Goal: Communication & Community: Answer question/provide support

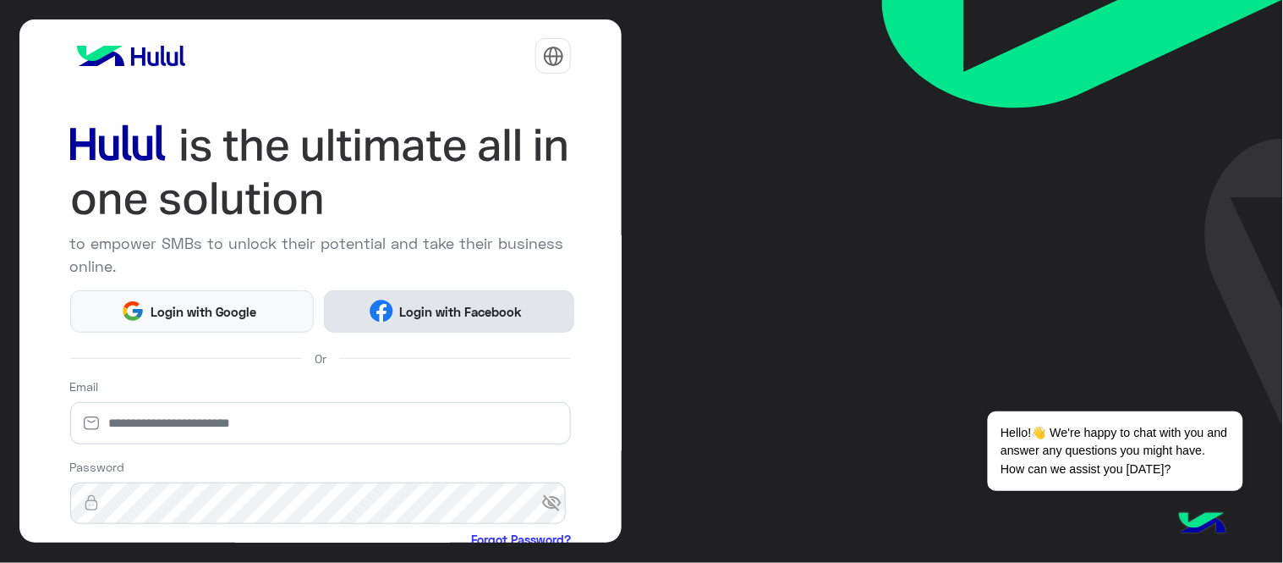
click at [503, 291] on button "Login with Facebook" at bounding box center [449, 311] width 250 height 42
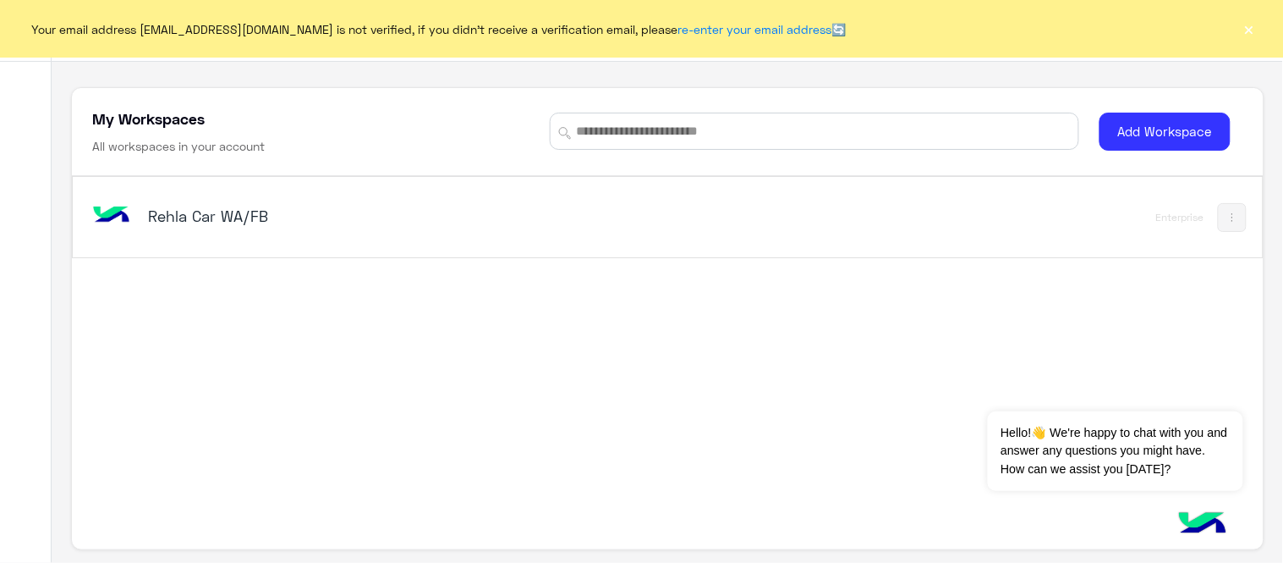
click at [207, 217] on h5 "Rehla Car WA/FB" at bounding box center [356, 216] width 417 height 20
click at [1262, 30] on div "Your email address [EMAIL_ADDRESS][DOMAIN_NAME] is not verified, if you didn't …" at bounding box center [641, 29] width 1283 height 58
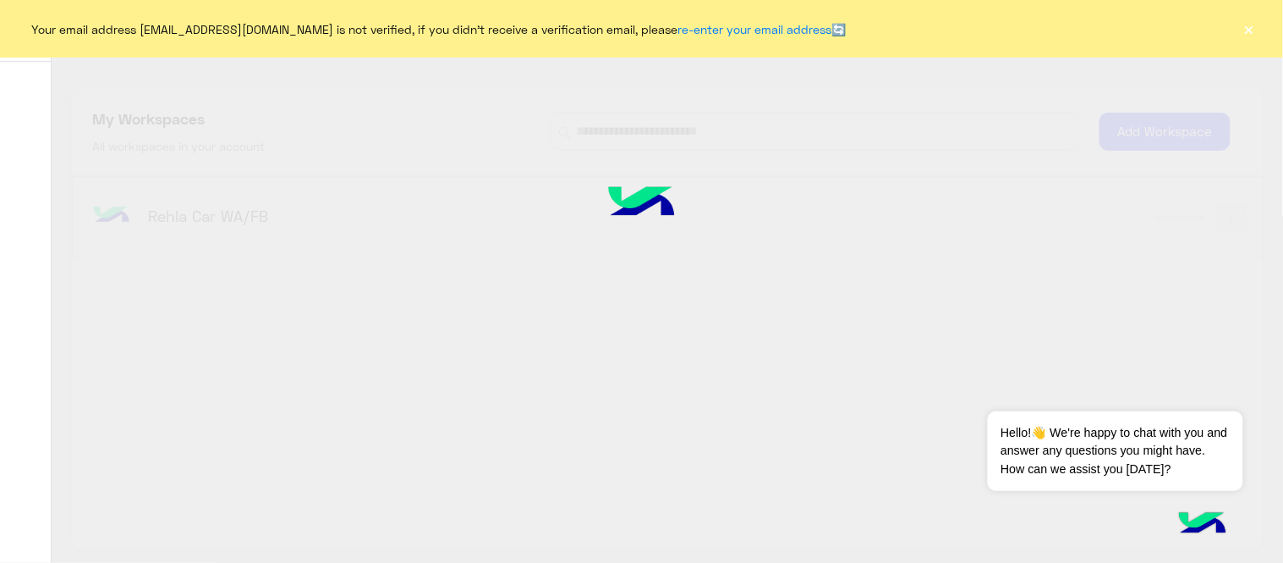
click at [1250, 26] on button "×" at bounding box center [1249, 28] width 17 height 17
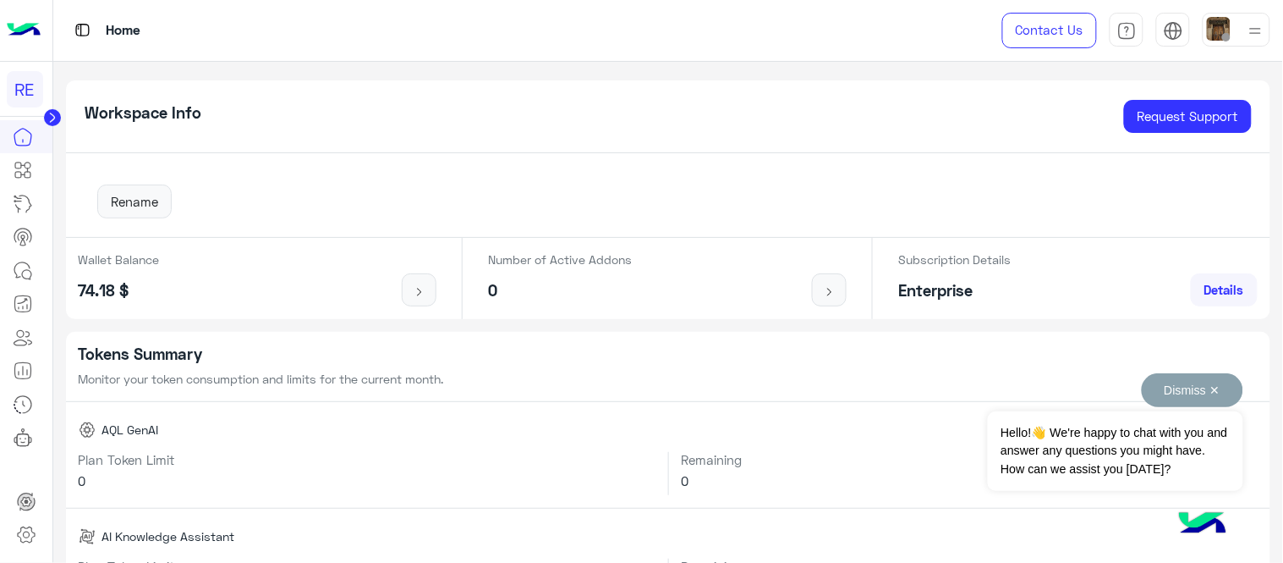
click at [1176, 396] on button "Dismiss ✕" at bounding box center [1193, 390] width 102 height 34
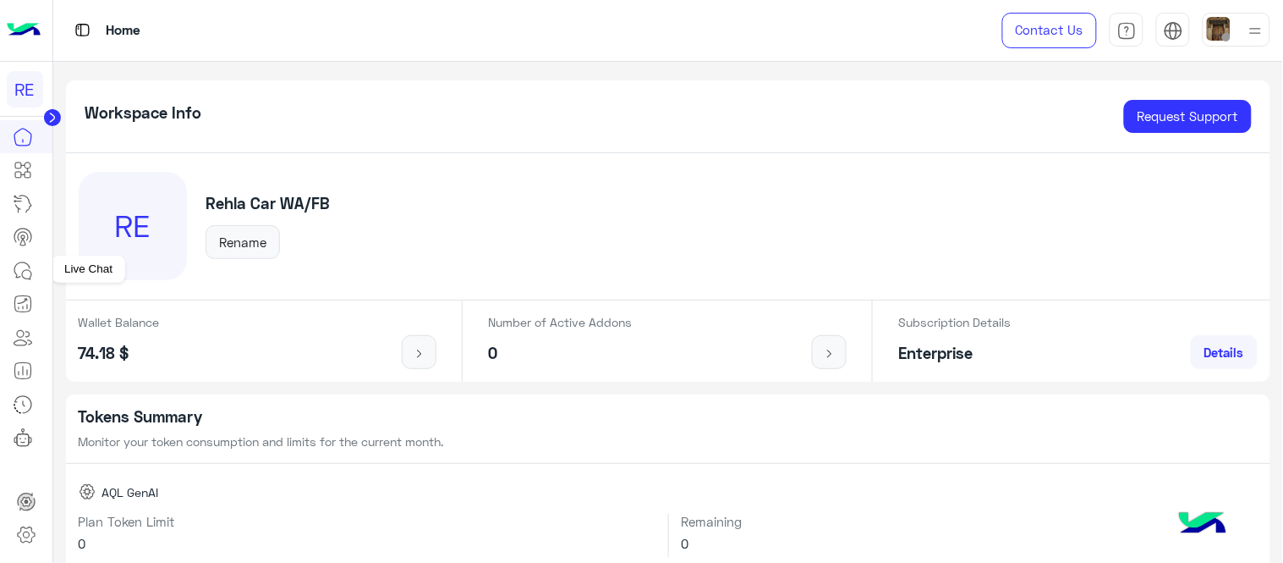
click at [18, 282] on link at bounding box center [23, 271] width 46 height 34
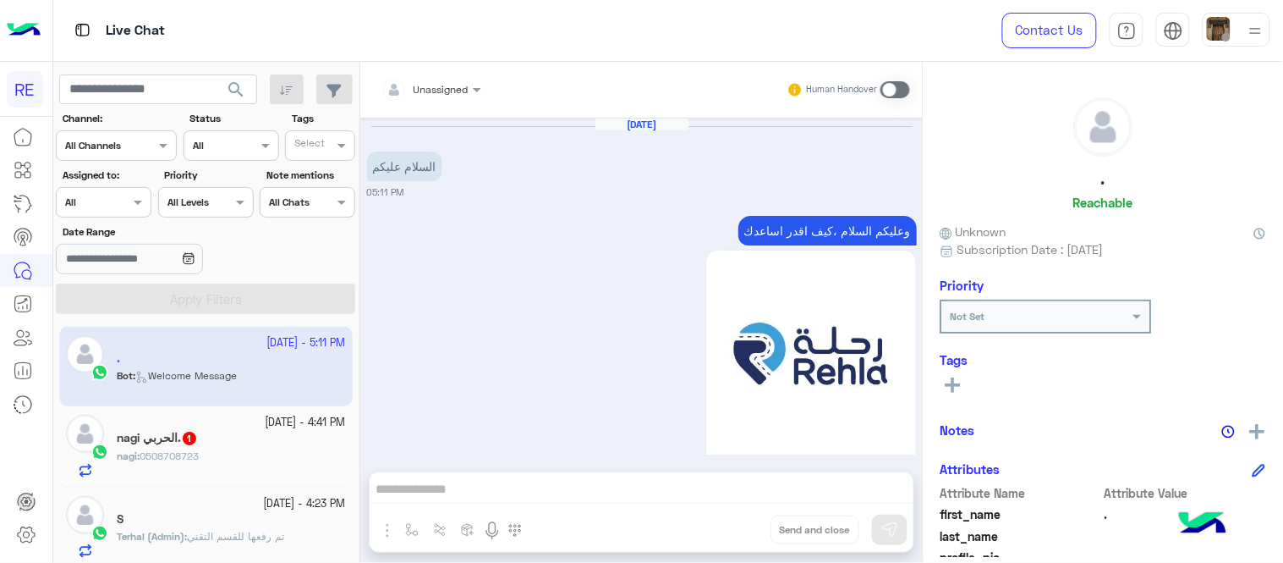
scroll to position [218, 0]
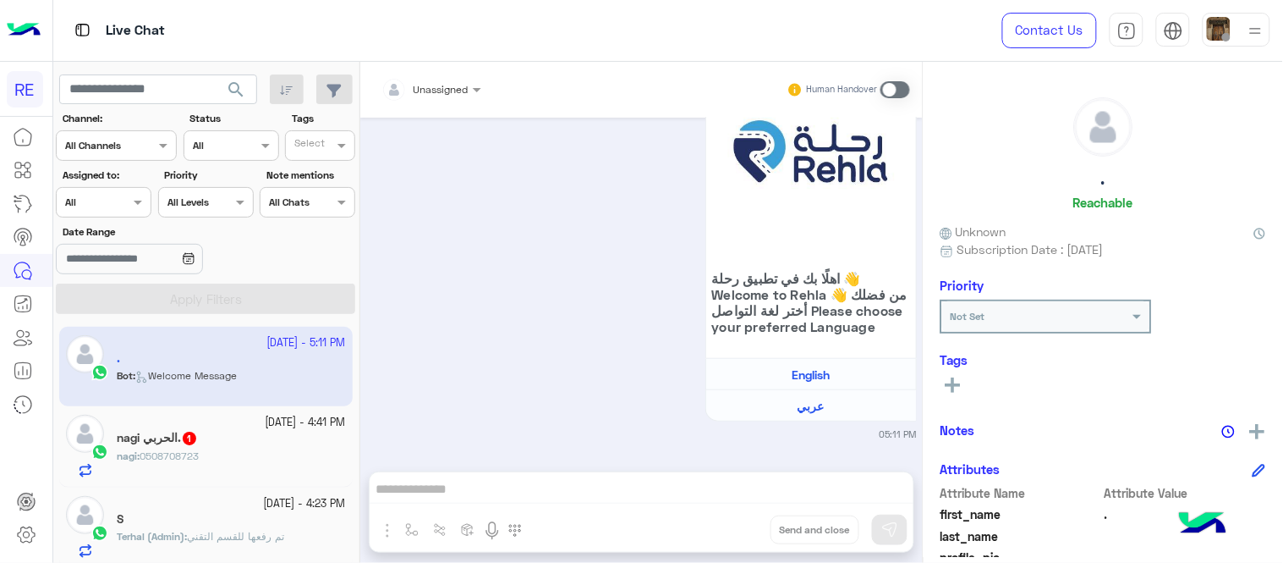
click at [378, 267] on div "وعليكم السلام ،كيف اقدر اساعدك اهلًا بك في تطبيق رحلة 👋 Welcome to Rehla 👋 من ف…" at bounding box center [642, 224] width 550 height 431
click at [1174, 66] on span "عربي" at bounding box center [1173, 64] width 29 height 15
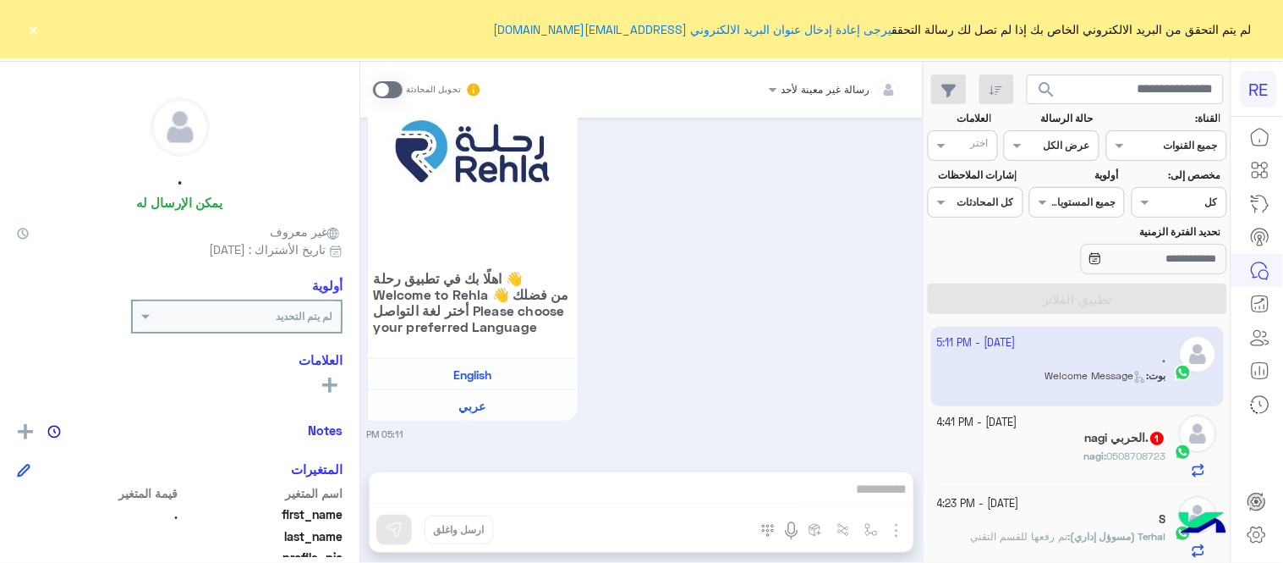
click at [34, 34] on button "×" at bounding box center [33, 28] width 17 height 17
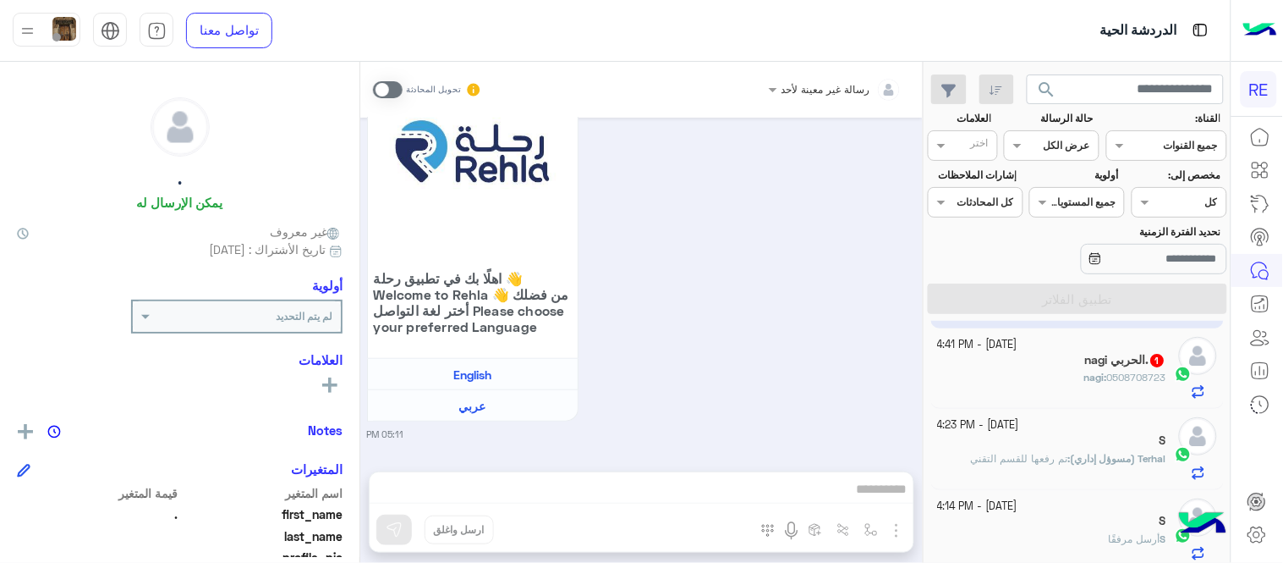
scroll to position [166, 0]
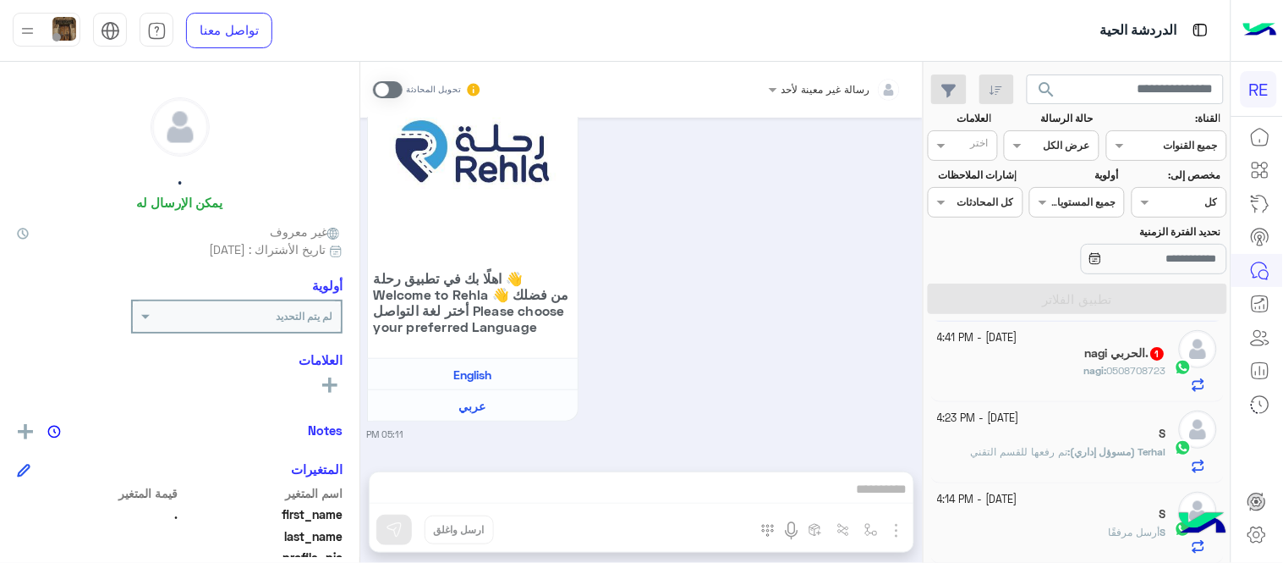
click at [1051, 382] on div "nagi : 0508708723" at bounding box center [1052, 378] width 229 height 30
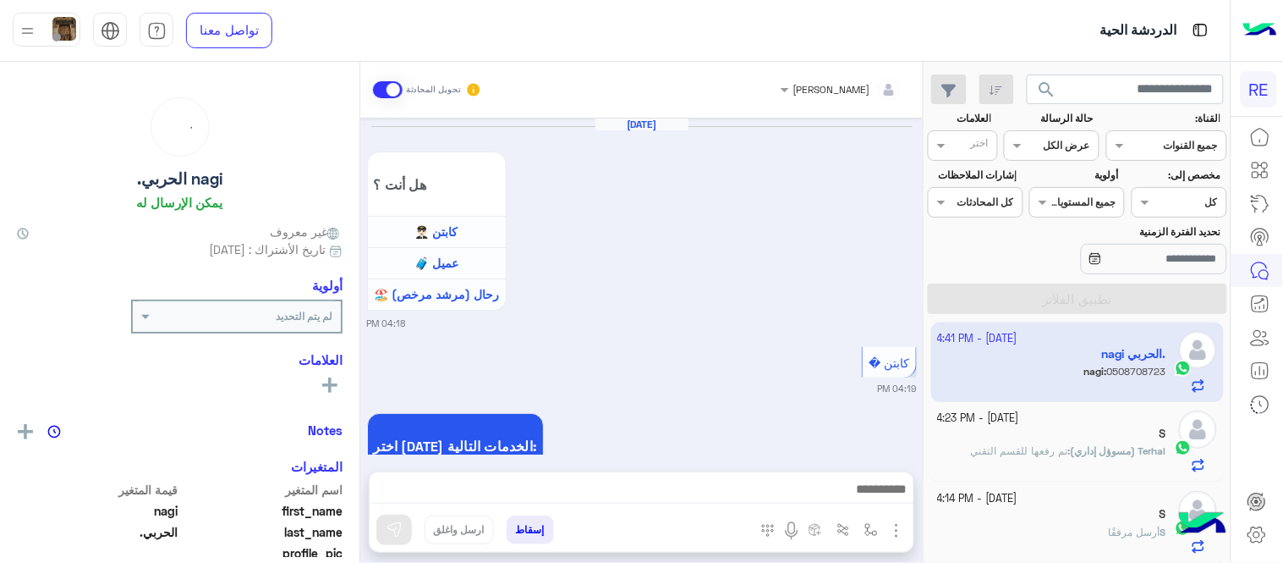
scroll to position [503, 0]
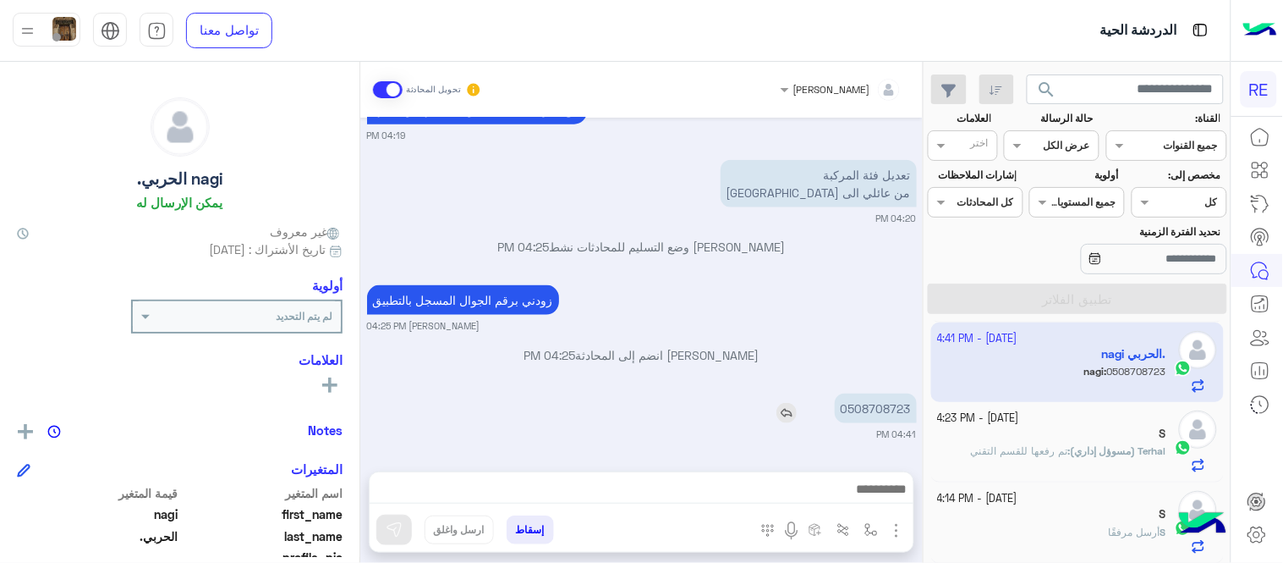
click at [881, 413] on p "0508708723" at bounding box center [876, 408] width 82 height 30
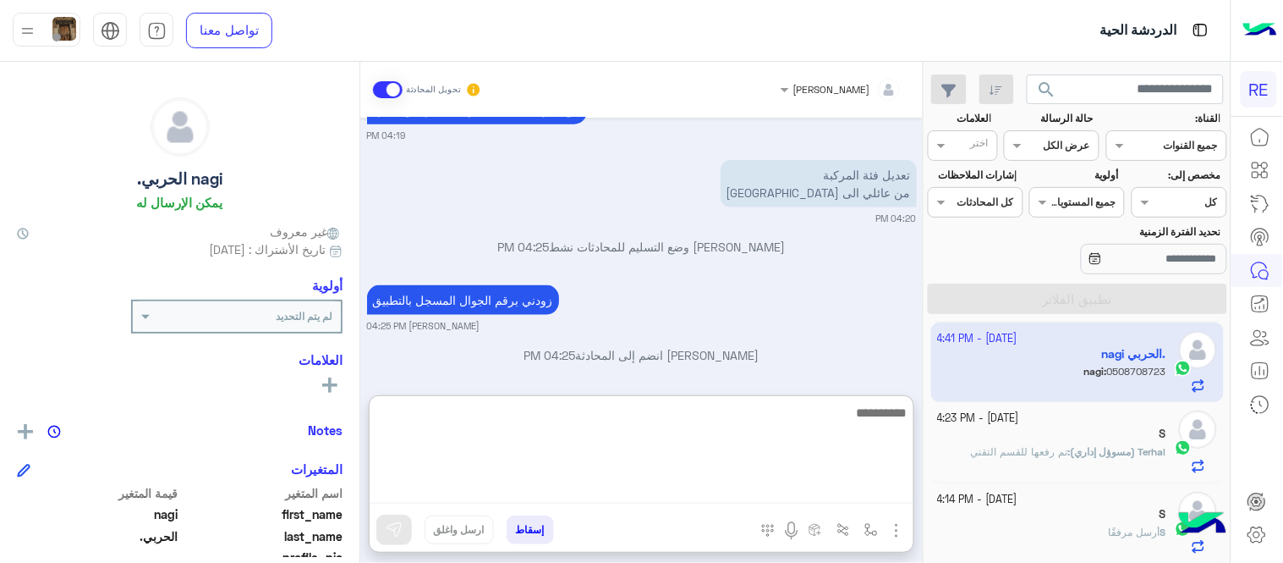
click at [745, 494] on textarea at bounding box center [642, 453] width 544 height 102
type textarea "**********"
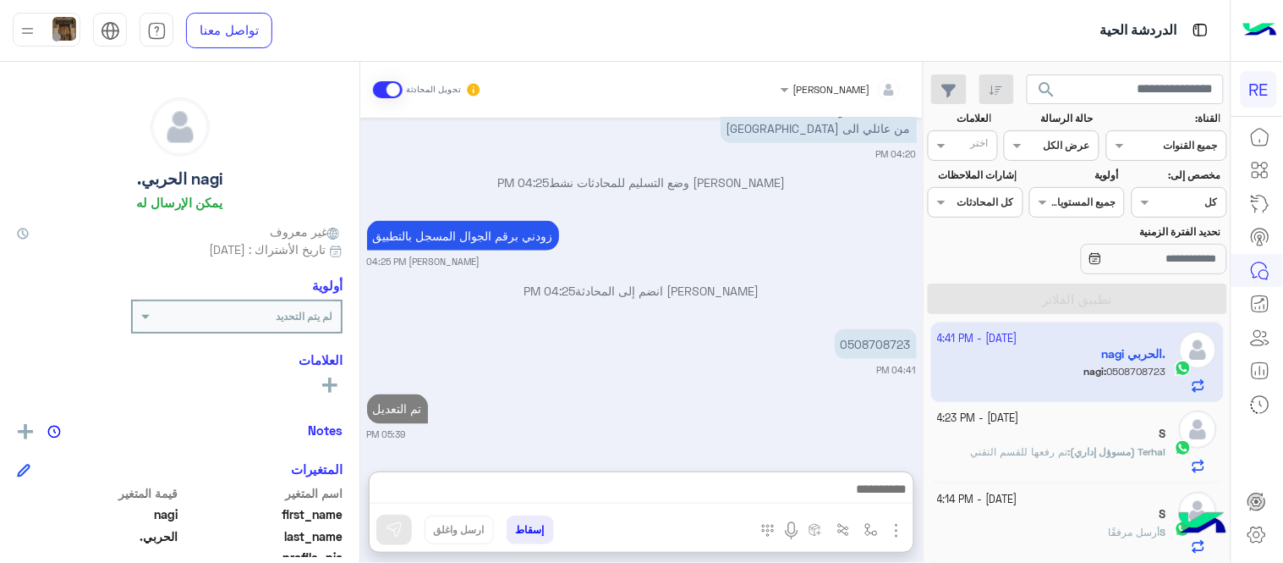
click at [721, 387] on div "[PERSON_NAME] تحويل المحادثة [DATE] هل أنت ؟ كابتن 👨🏻‍✈️ عميل 🧳 رحال (مرشد مرخص…" at bounding box center [641, 316] width 563 height 508
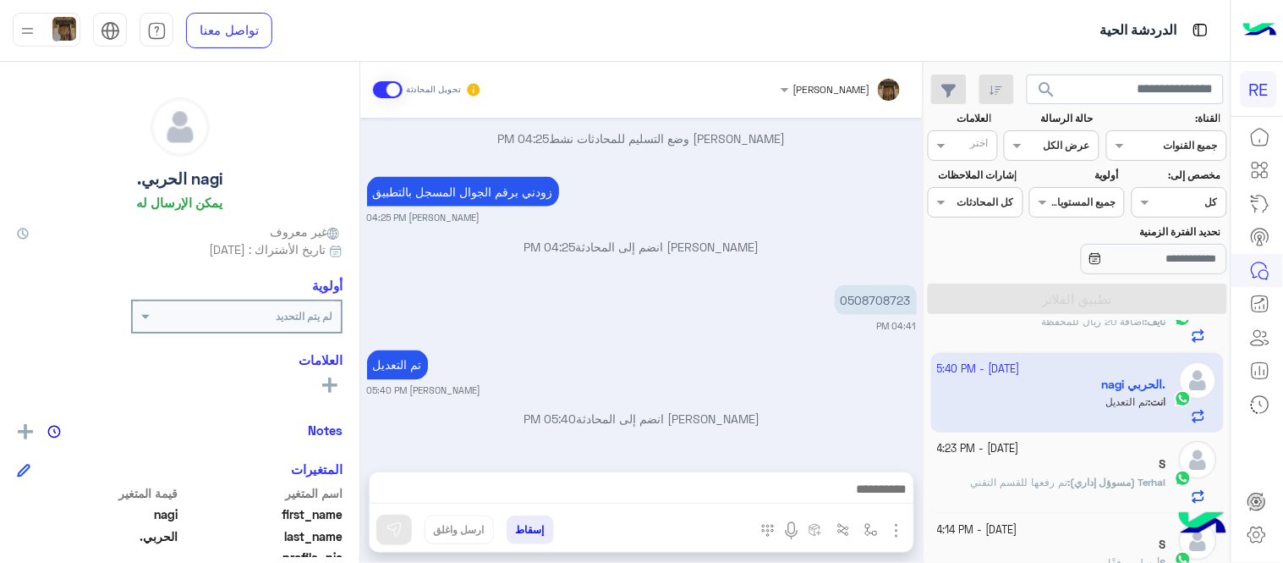
scroll to position [48, 0]
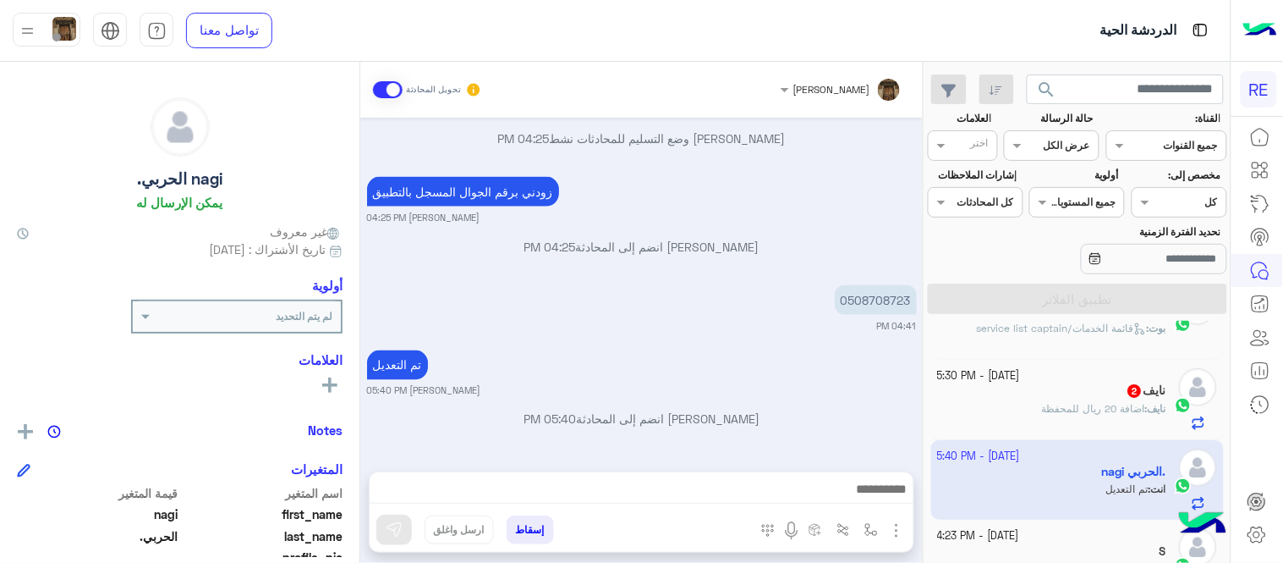
click at [1020, 409] on div "[PERSON_NAME] : اضافة 20 ريال للمحفظة" at bounding box center [1052, 416] width 229 height 30
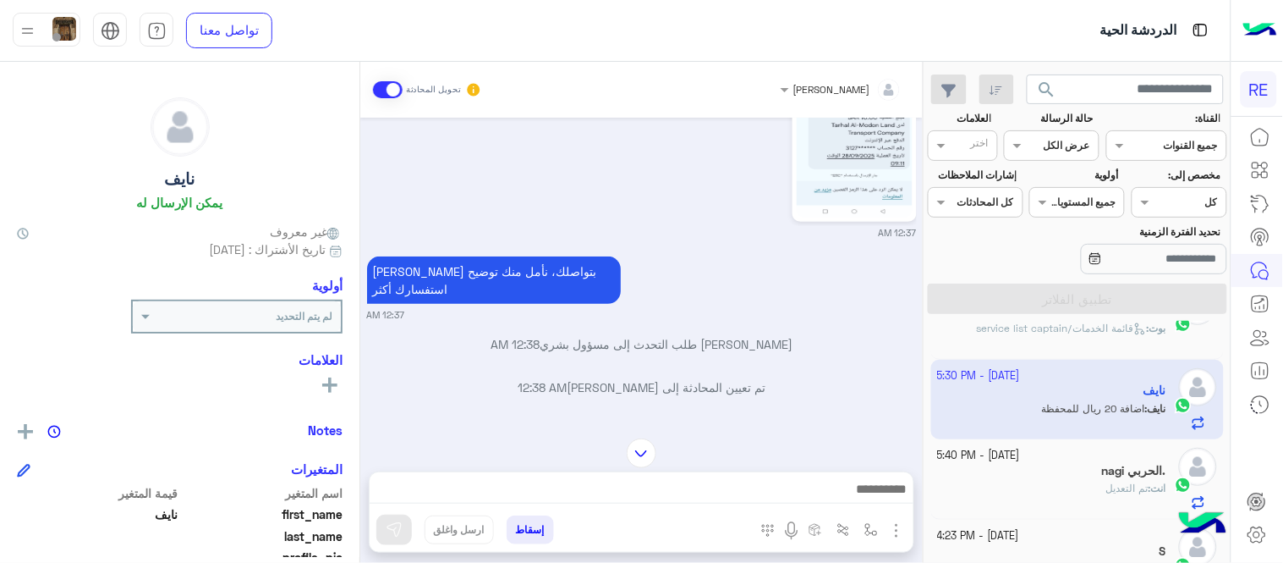
scroll to position [413, 0]
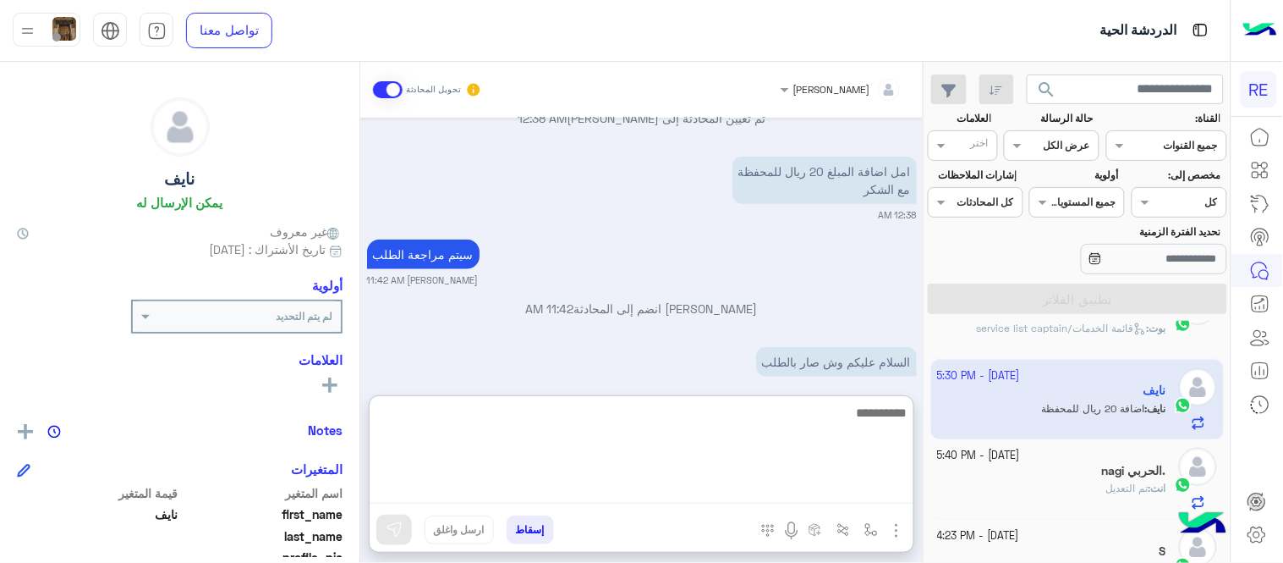
click at [622, 484] on textarea at bounding box center [642, 453] width 544 height 102
type textarea "**********"
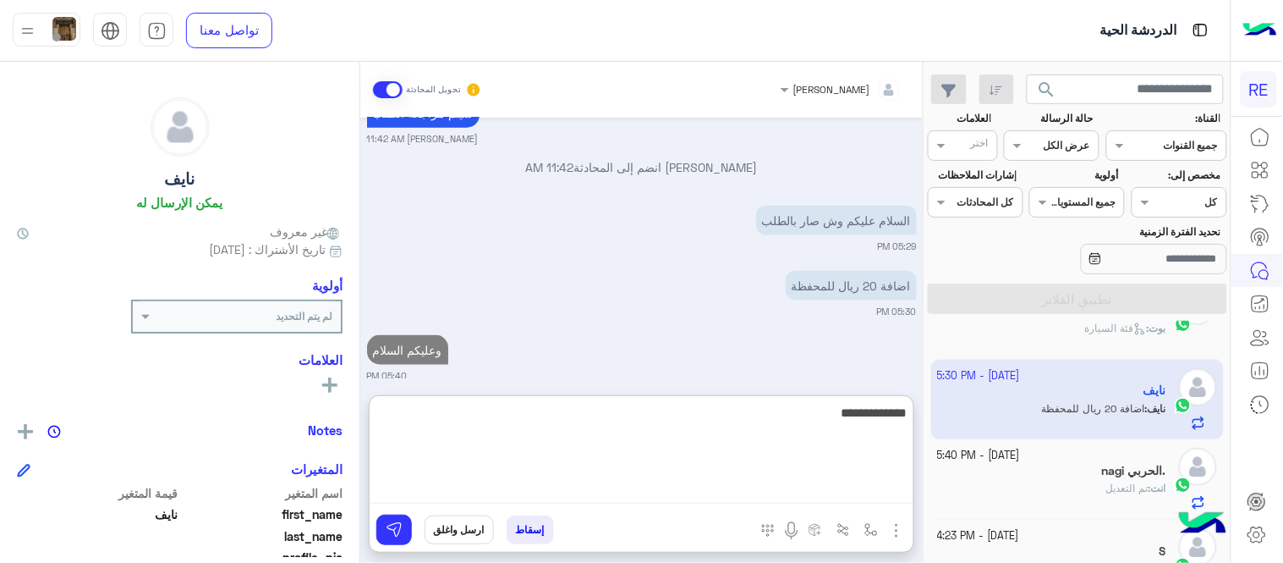
scroll to position [597, 0]
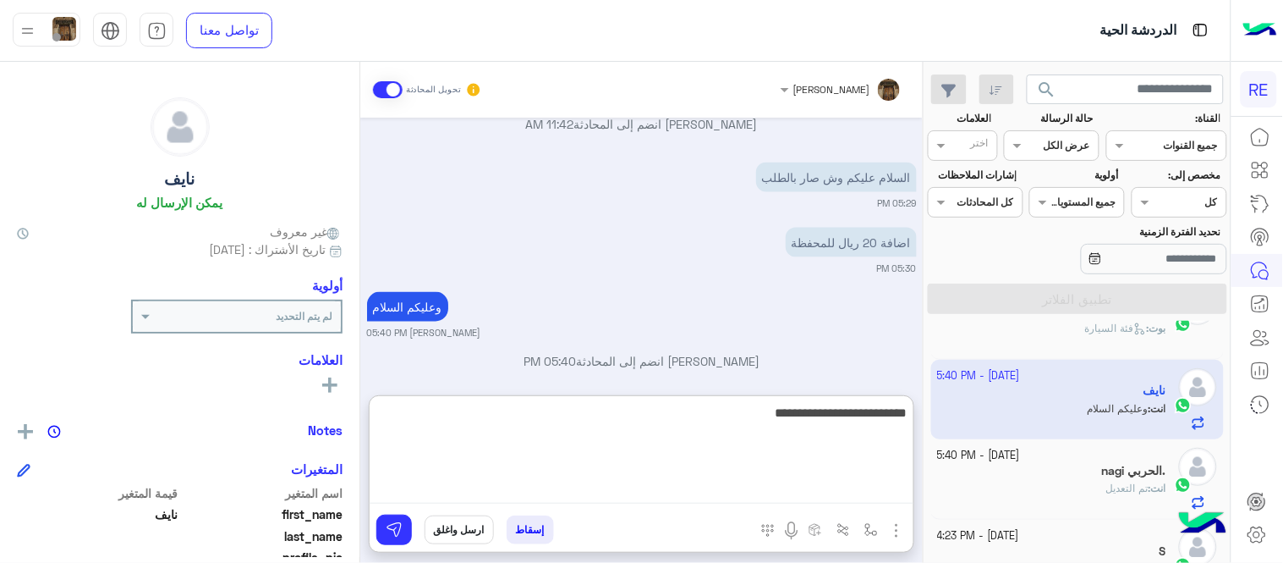
type textarea "**********"
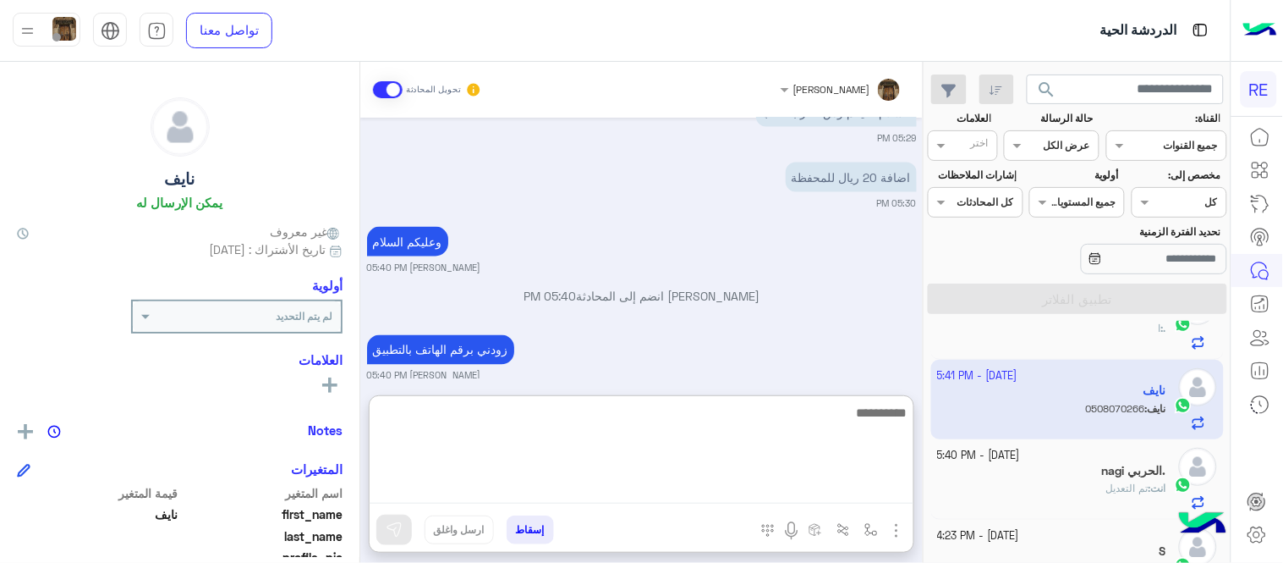
scroll to position [650, 0]
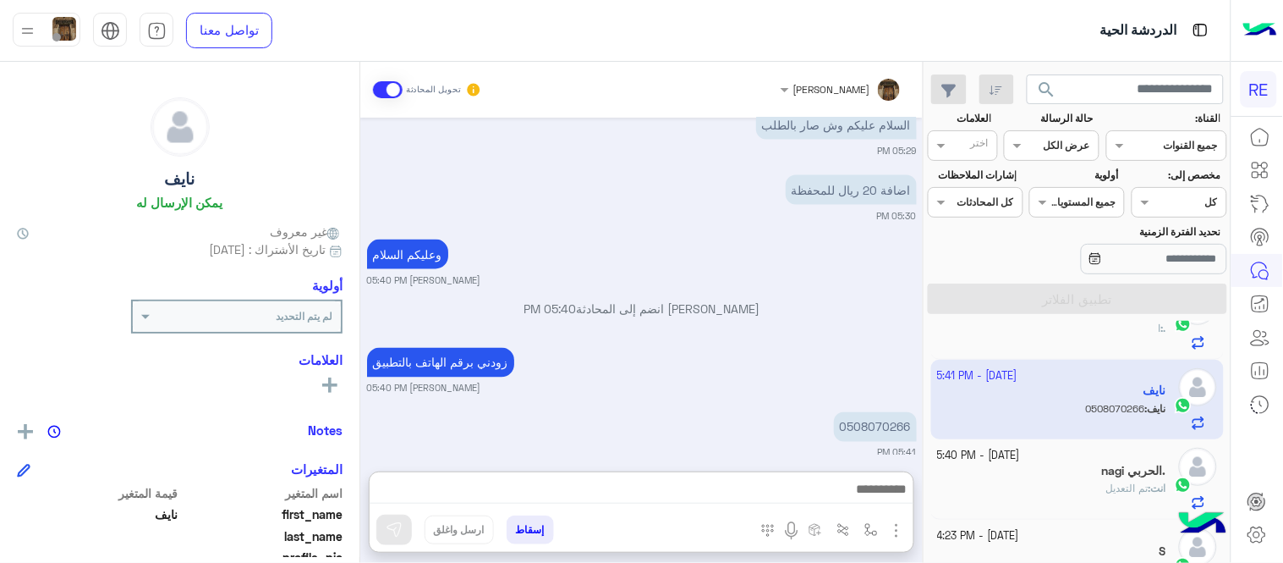
click at [846, 300] on p "[PERSON_NAME] انضم إلى المحادثة 05:40 PM" at bounding box center [642, 309] width 550 height 18
click at [882, 417] on p "0508070266" at bounding box center [875, 427] width 83 height 30
copy app-msgs-text
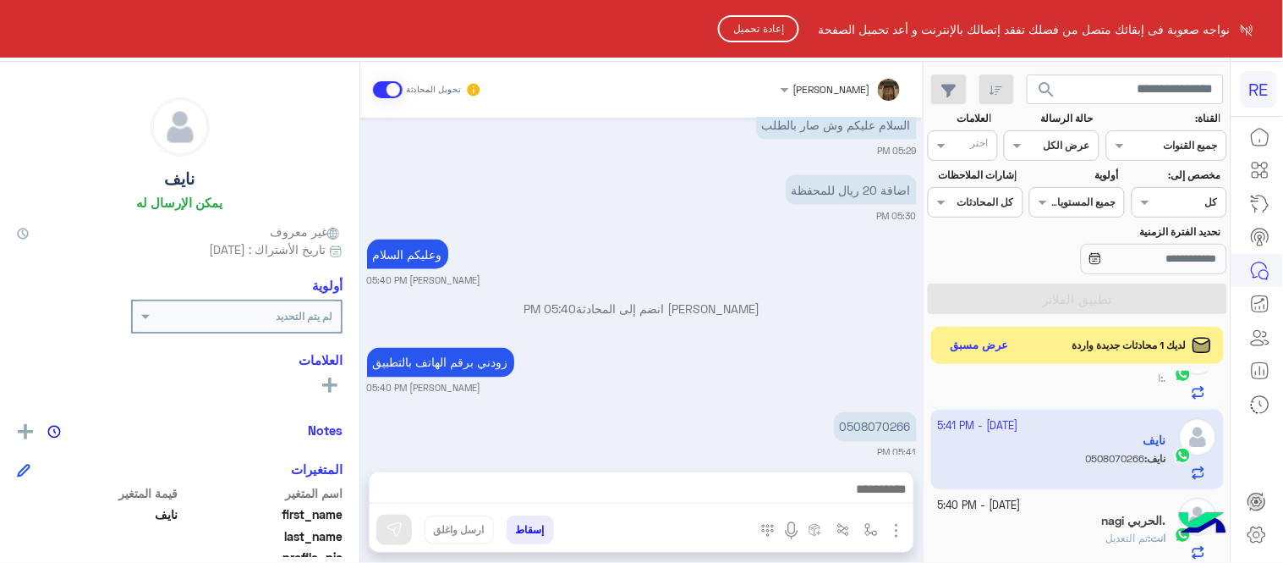
copy app-msgs-text
click at [764, 30] on button "إعادة تحميل" at bounding box center [758, 28] width 81 height 27
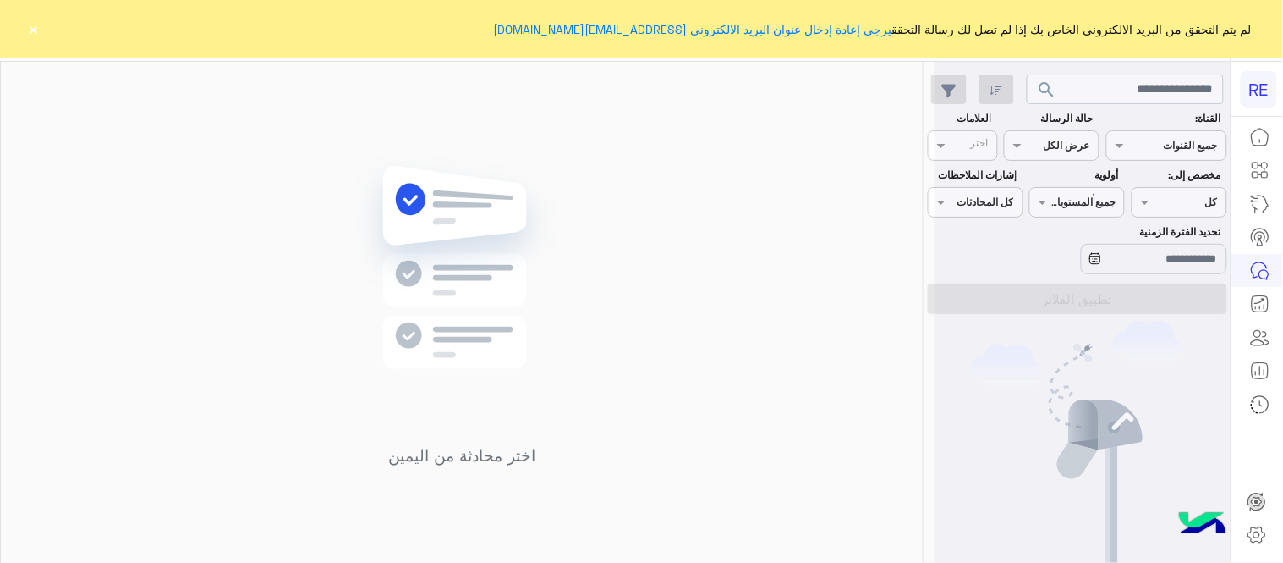
click at [39, 27] on button "×" at bounding box center [33, 28] width 17 height 17
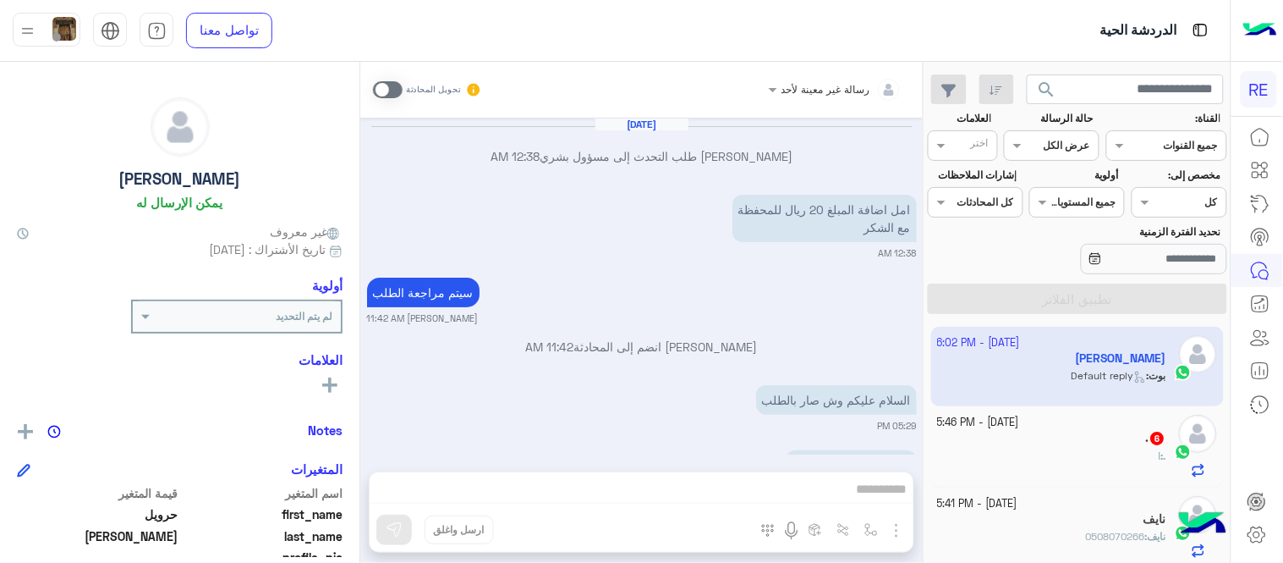
scroll to position [1324, 0]
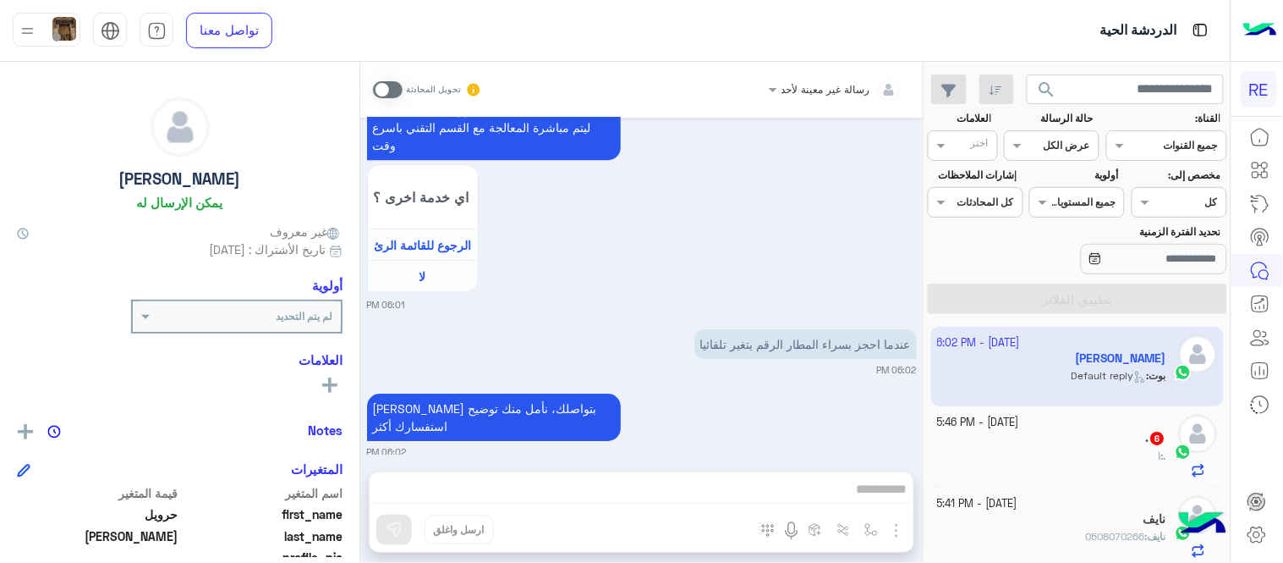
click at [928, 338] on div "5 October - 6:02 PM حرويل البقمي بوت : Default reply 5 October - 5:46 PM . 6 . …" at bounding box center [1078, 445] width 306 height 249
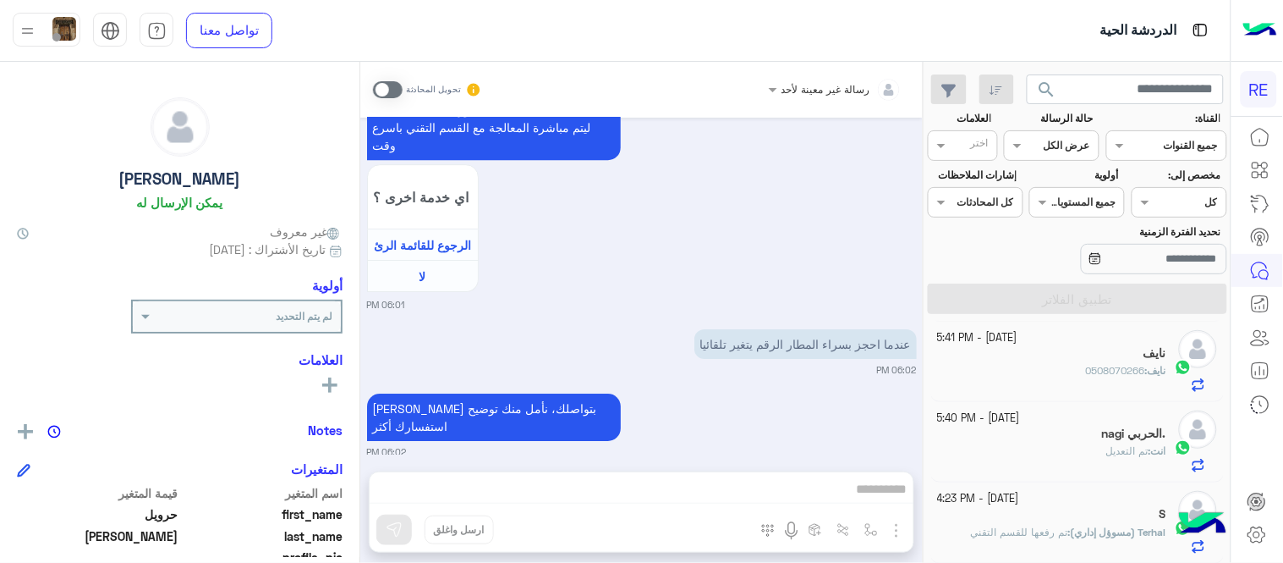
scroll to position [159, 0]
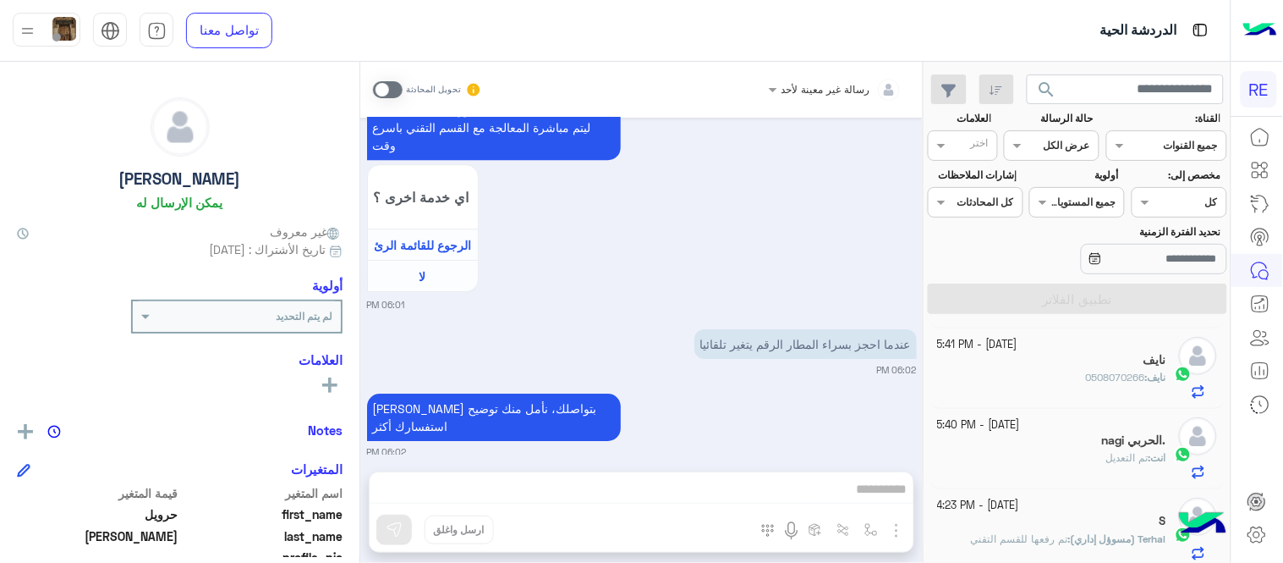
click at [960, 359] on div "نايف" at bounding box center [1052, 362] width 229 height 18
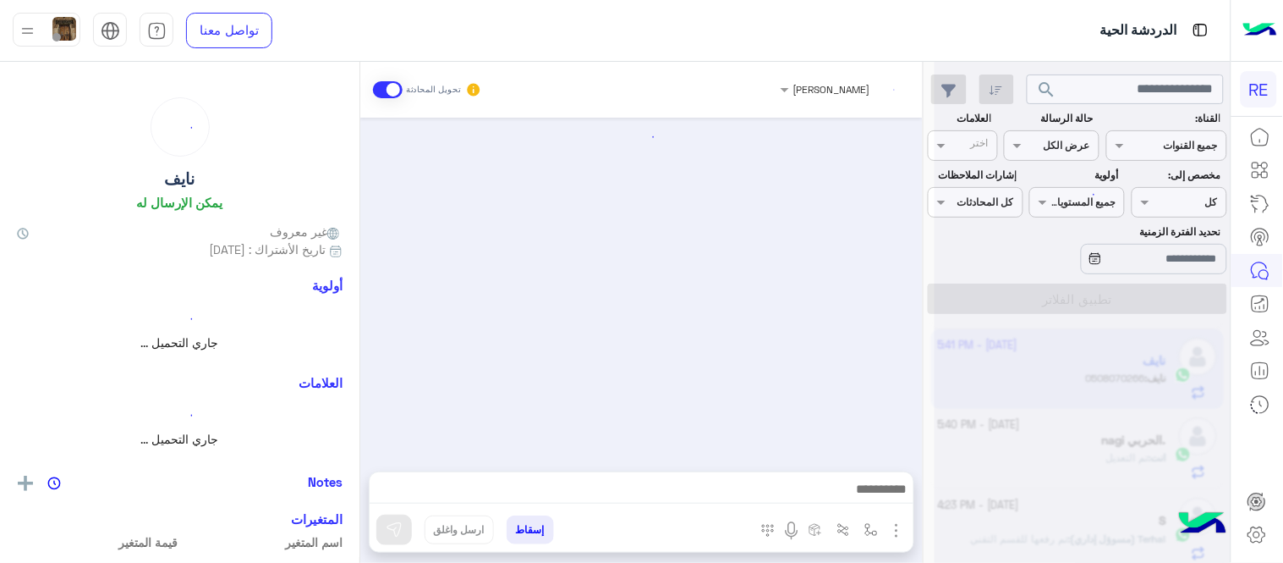
scroll to position [161, 0]
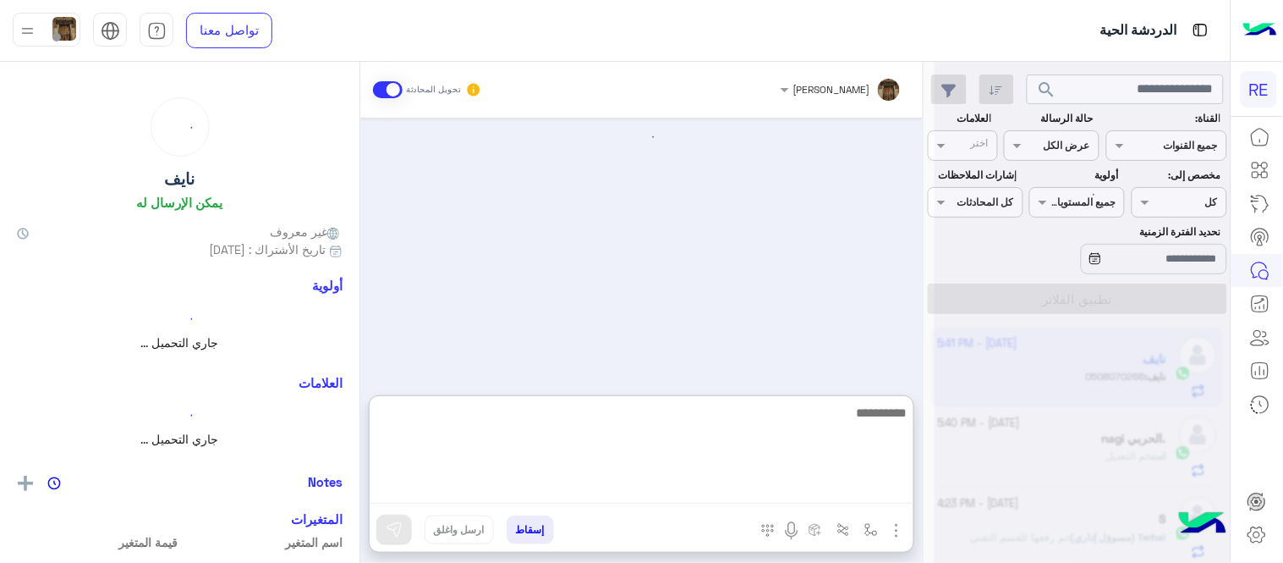
click at [760, 497] on textarea at bounding box center [642, 453] width 544 height 102
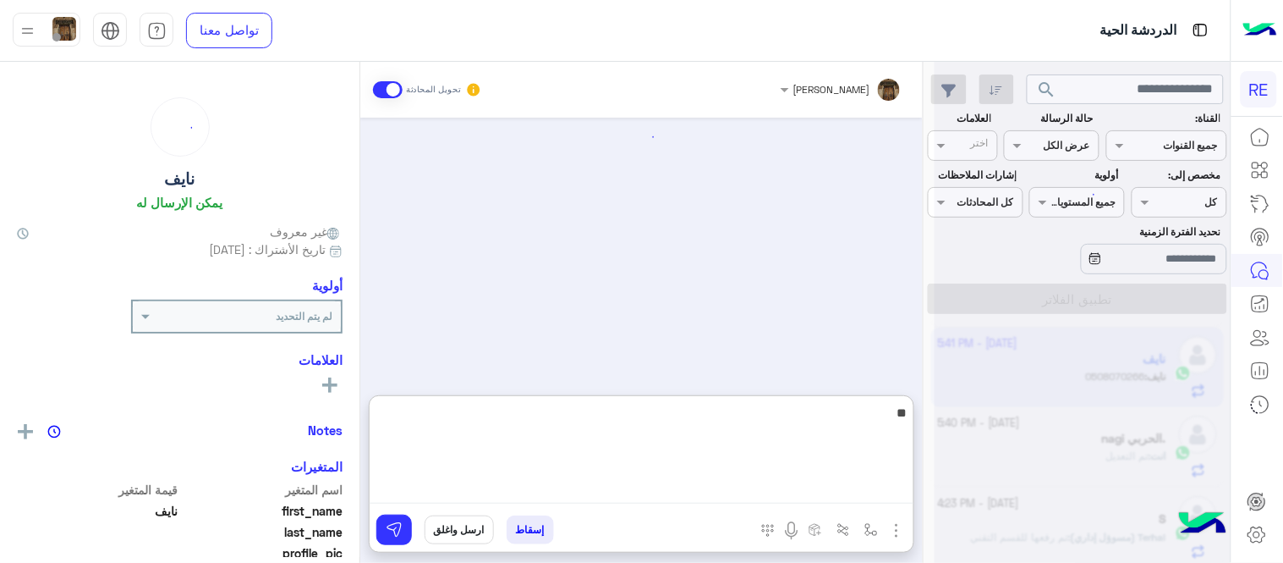
scroll to position [369, 0]
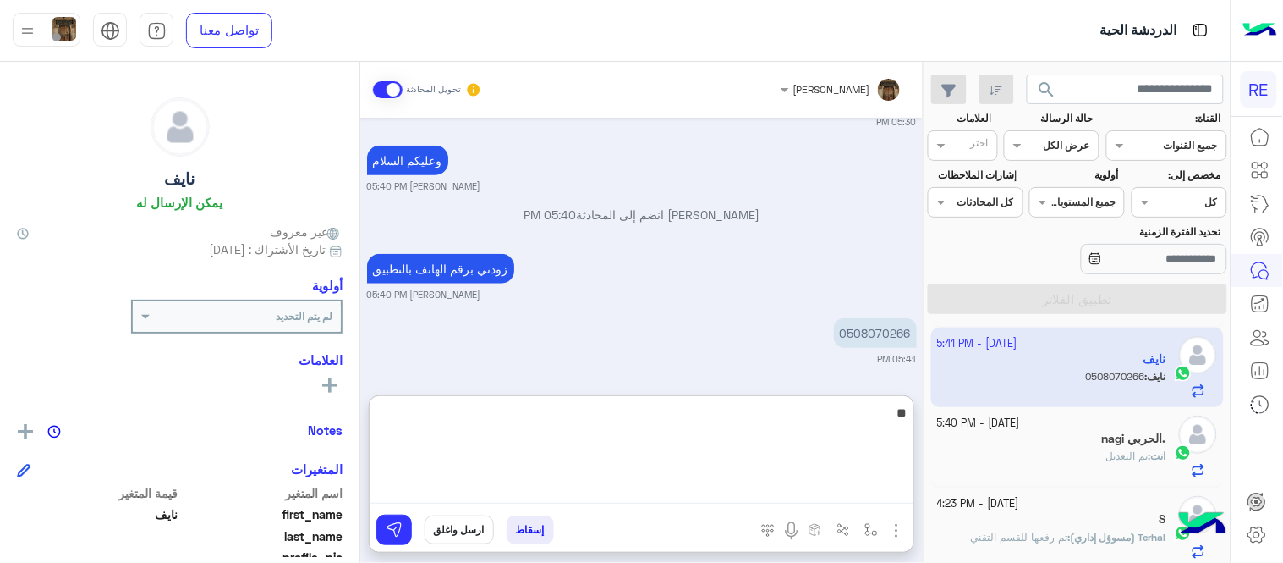
type textarea "*"
type textarea "********"
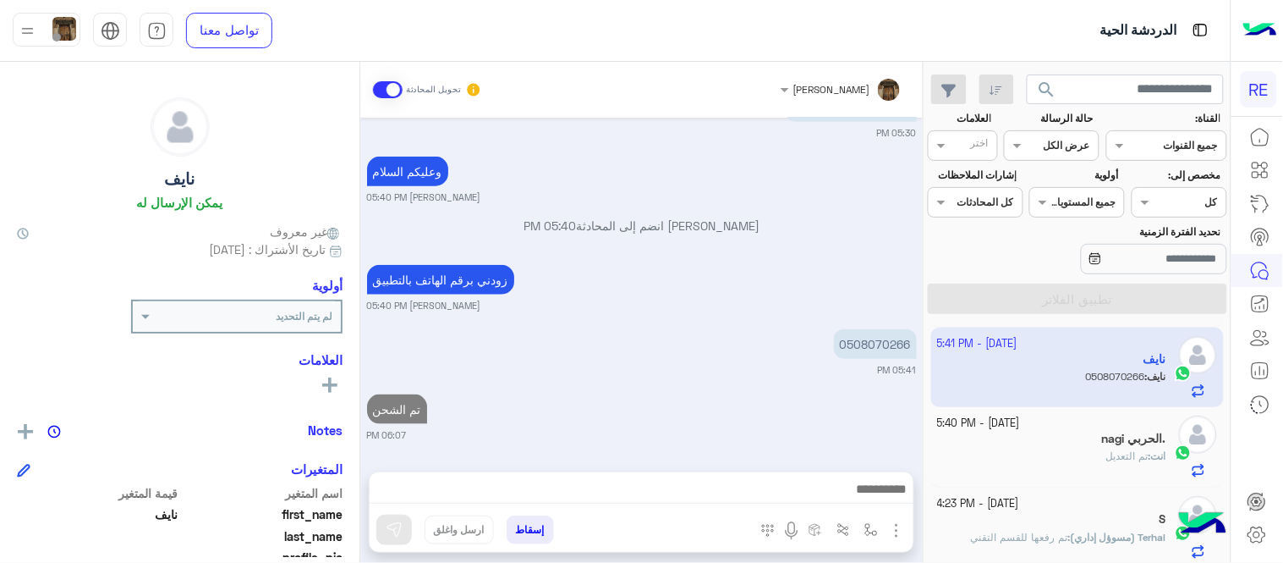
scroll to position [358, 0]
click at [853, 364] on div "Oct 5, 2025 نايف طلب التحدث إلى مسؤول بشري 12:38 AM امل اضافة المبلغ 20 ريال لل…" at bounding box center [641, 286] width 563 height 337
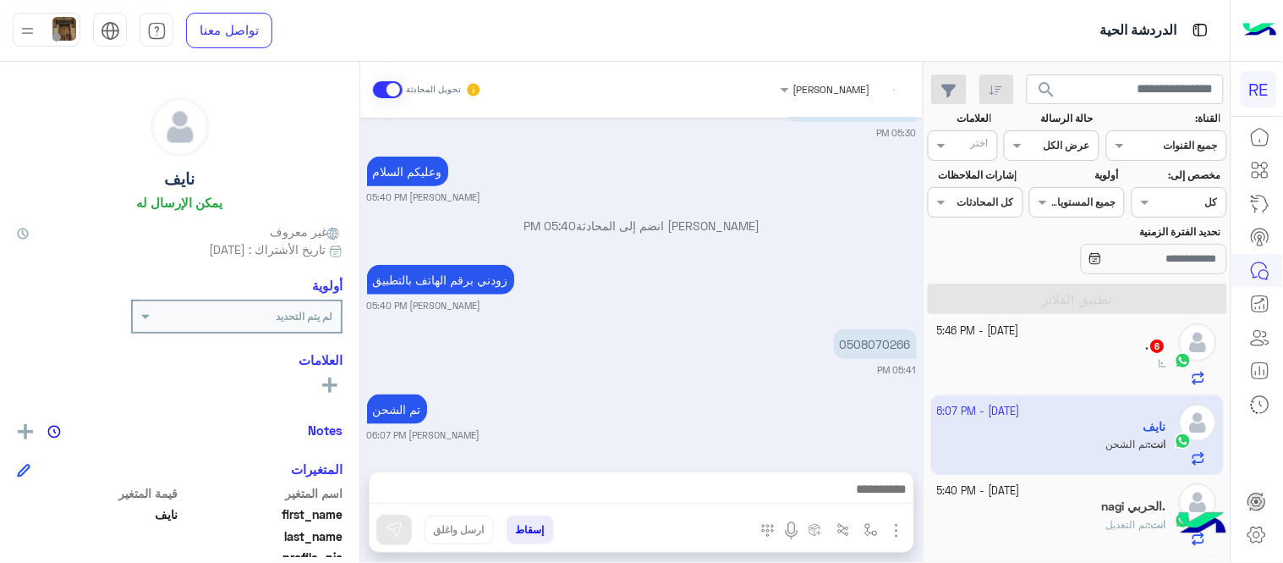
scroll to position [61, 0]
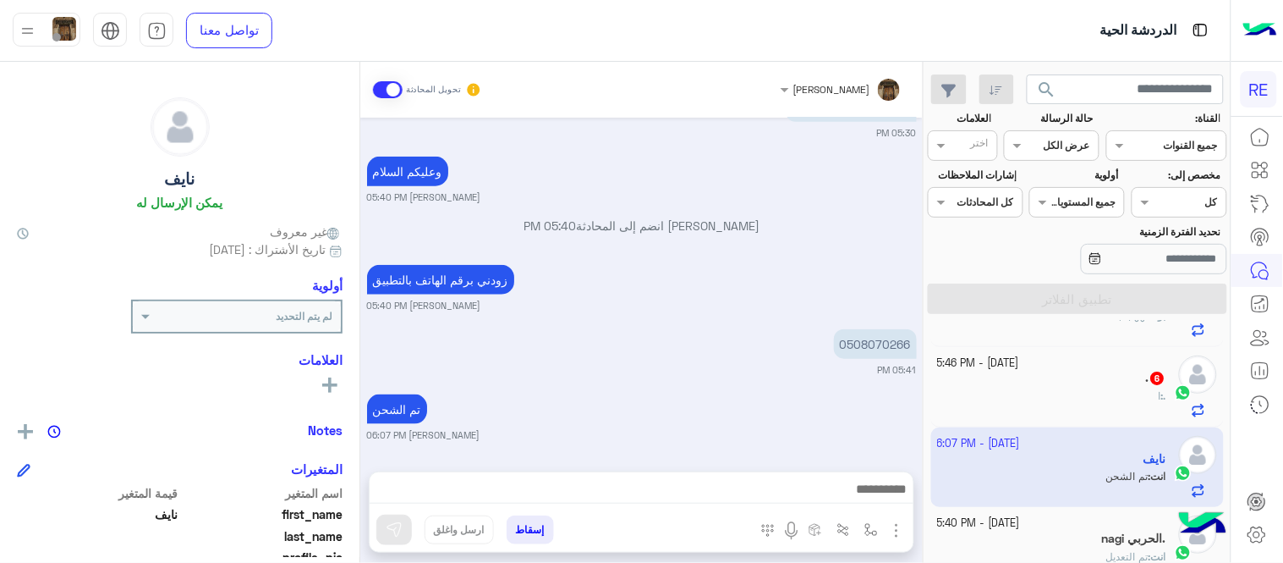
click at [980, 367] on small "[DATE] - 5:46 PM" at bounding box center [979, 363] width 82 height 16
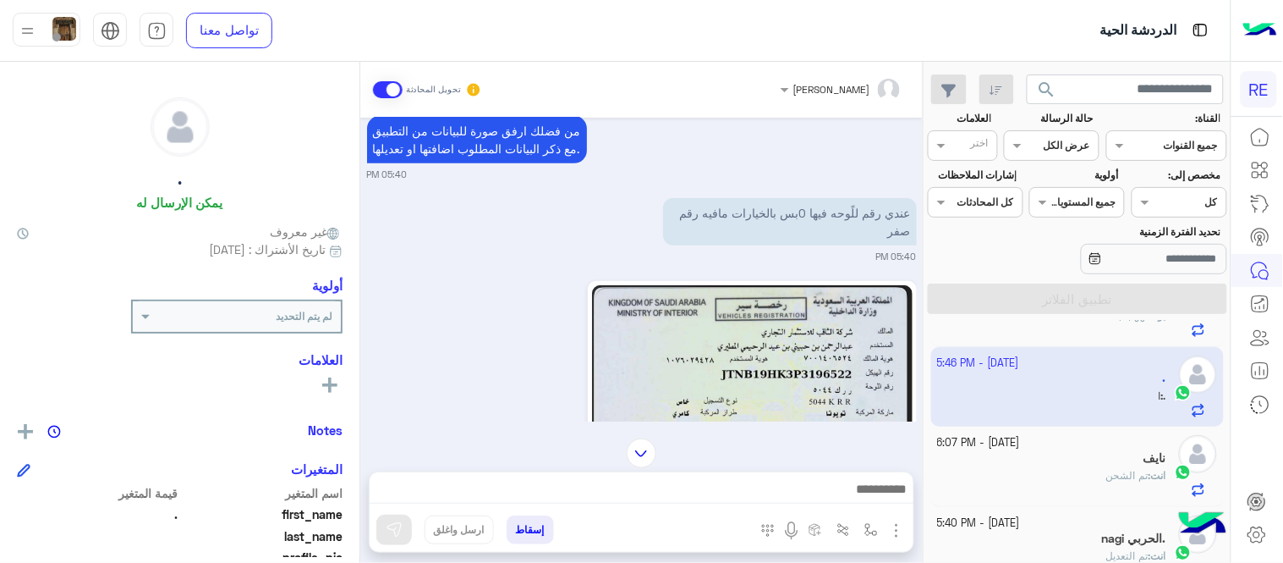
scroll to position [248, 0]
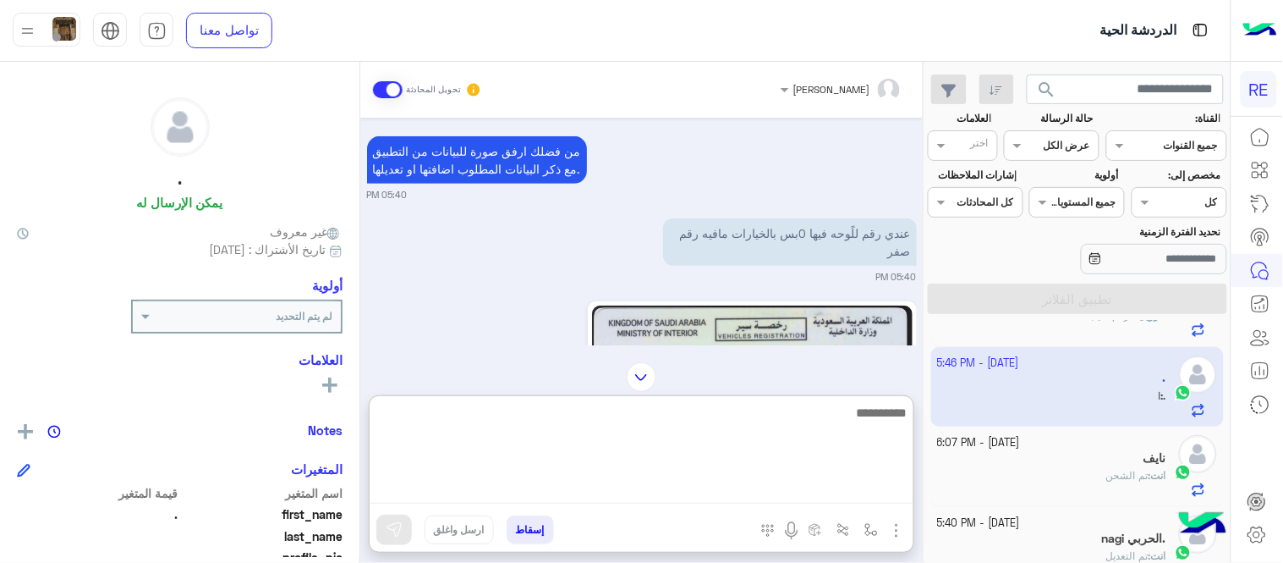
click at [607, 497] on textarea at bounding box center [642, 453] width 544 height 102
type textarea "**********"
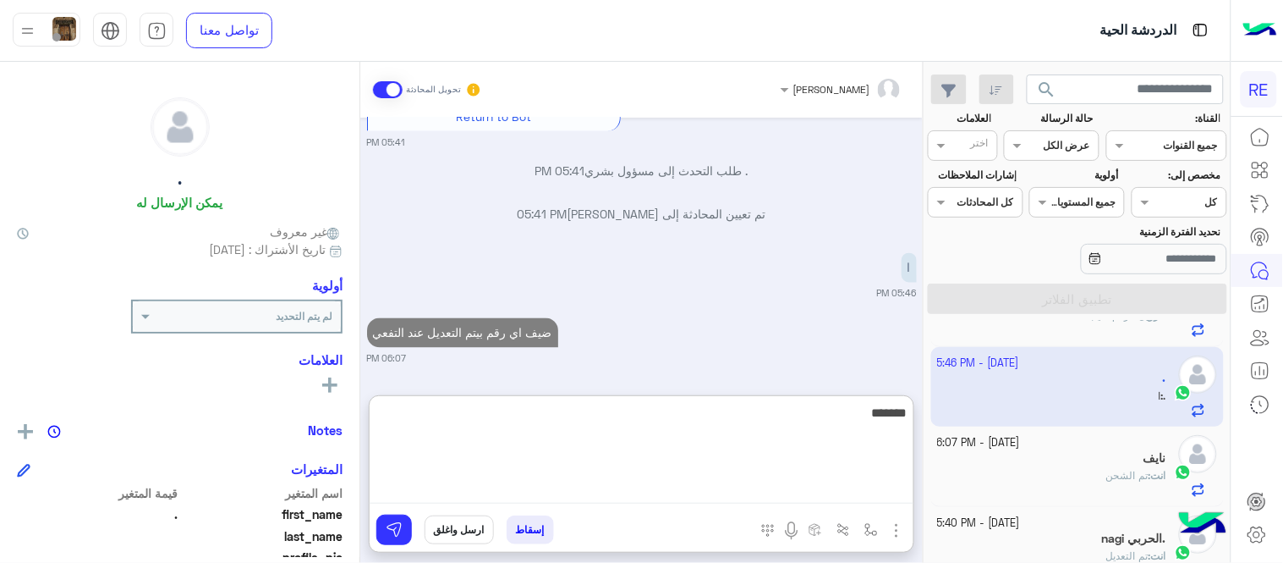
type textarea "*******"
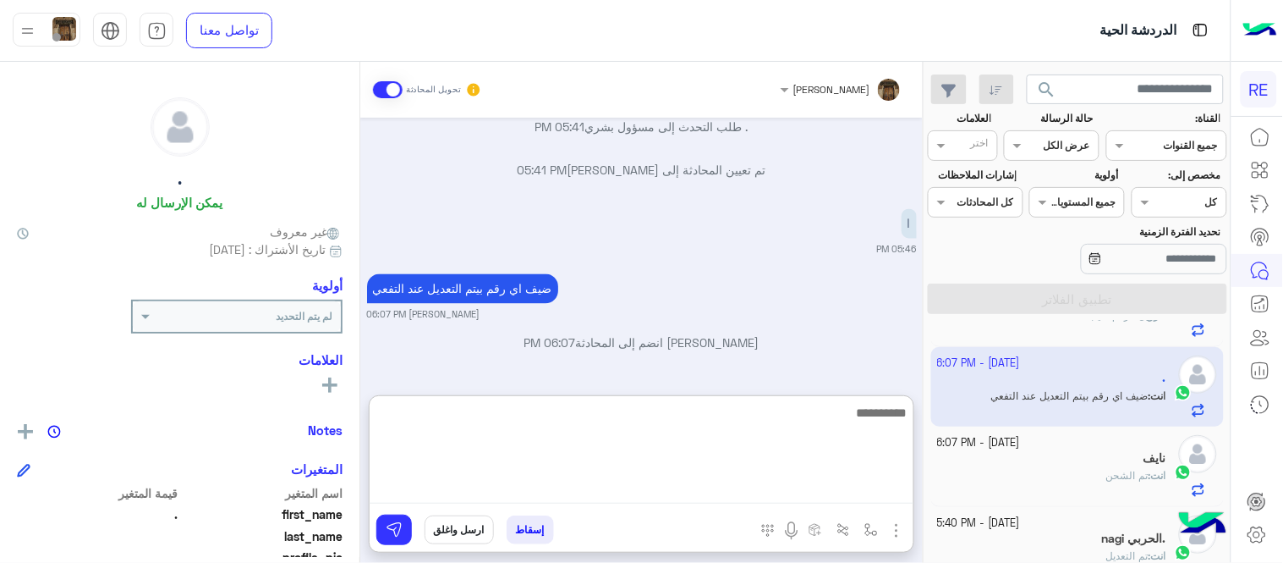
scroll to position [853, 0]
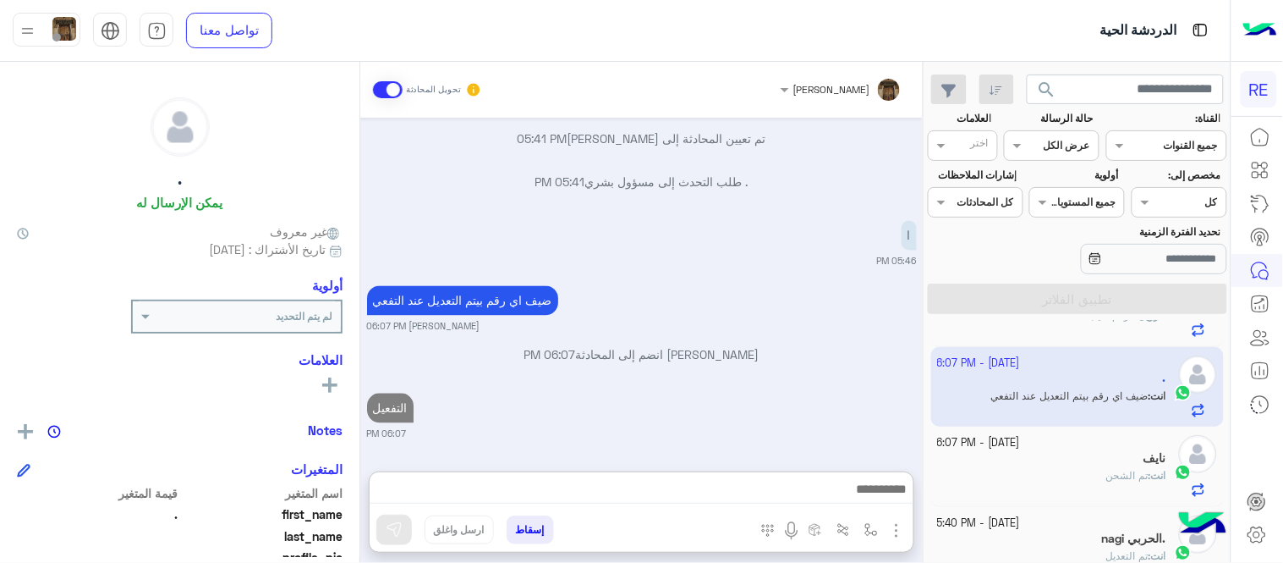
click at [760, 292] on div "Oct 5, 2025 كابتن � 05:39 PM اختر احد الخدمات التالية: 05:39 PM تعديل البيانات …" at bounding box center [641, 286] width 563 height 337
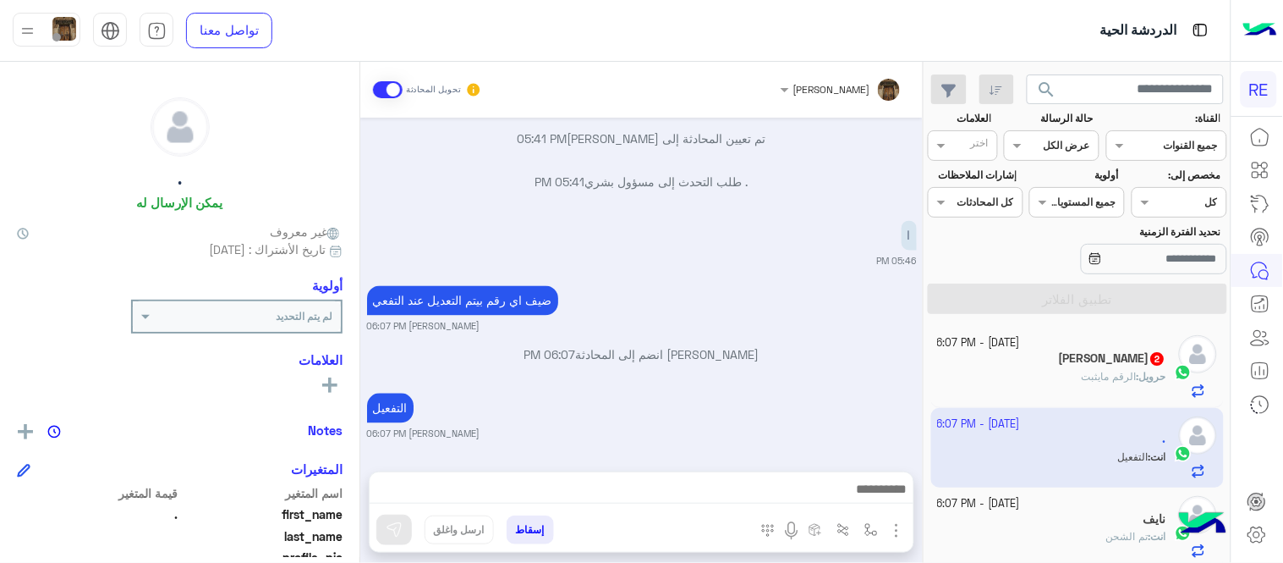
click at [1044, 390] on div "حرويل : الرقم مايثبت" at bounding box center [1052, 384] width 229 height 30
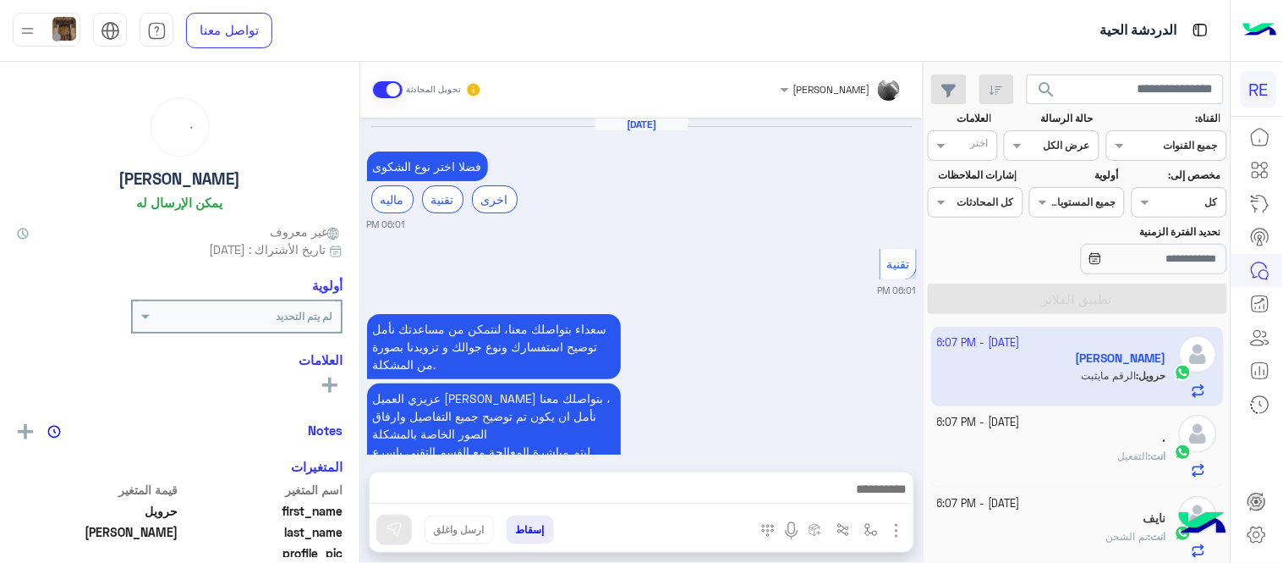
scroll to position [653, 0]
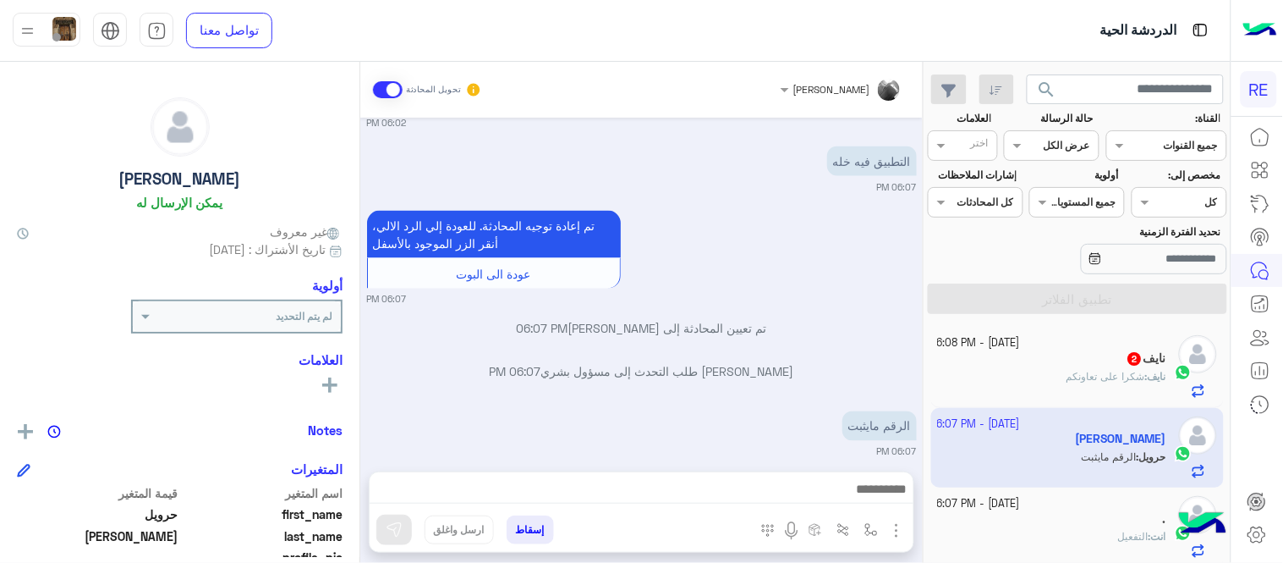
click at [597, 368] on div "حرويل البقمي طلب التحدث إلى مسؤول بشري 06:07 PM" at bounding box center [642, 378] width 550 height 30
